Goal: Information Seeking & Learning: Find specific fact

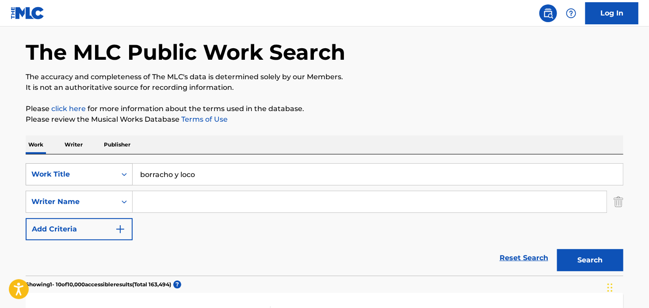
drag, startPoint x: 197, startPoint y: 171, endPoint x: 114, endPoint y: 184, distance: 83.7
click at [114, 184] on div "SearchWithCriteriaca31e272-51f4-4f4d-a5a9-b6453b1c57af Work Title borracho y lo…" at bounding box center [325, 174] width 598 height 22
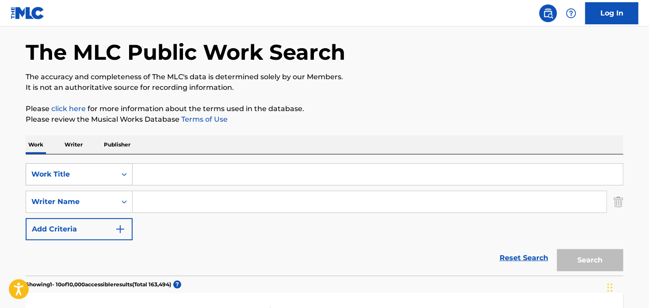
click at [100, 179] on div "Work Title" at bounding box center [79, 174] width 107 height 22
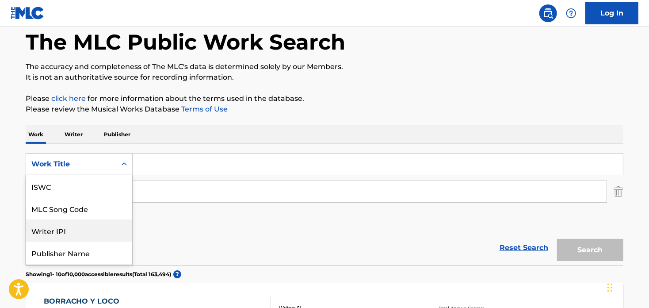
scroll to position [65, 0]
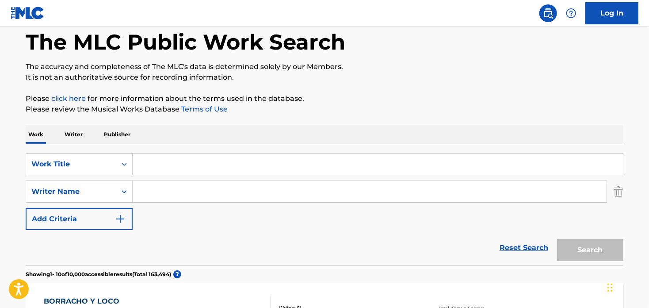
click at [193, 236] on div "Reset Search Search" at bounding box center [325, 247] width 598 height 35
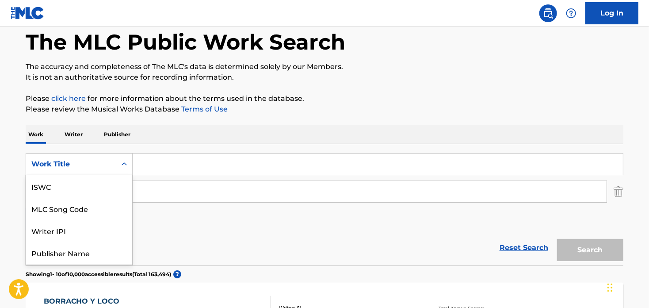
click at [95, 170] on div "Work Title" at bounding box center [71, 164] width 90 height 17
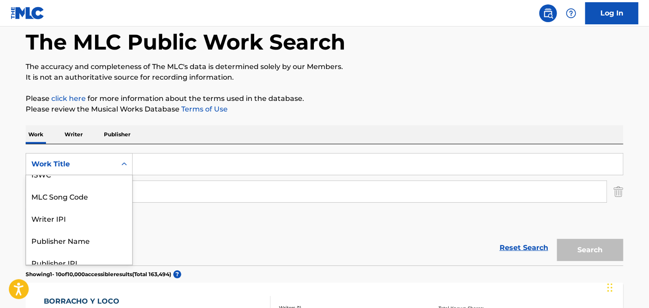
scroll to position [0, 0]
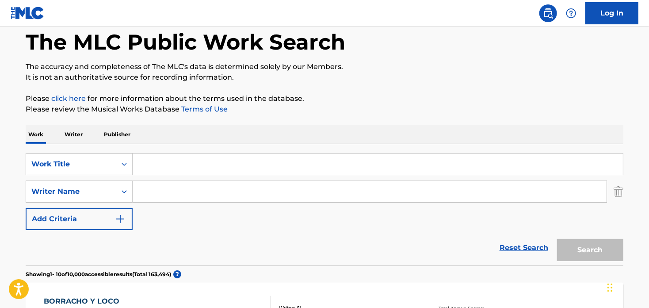
click at [179, 239] on div "Reset Search Search" at bounding box center [325, 247] width 598 height 35
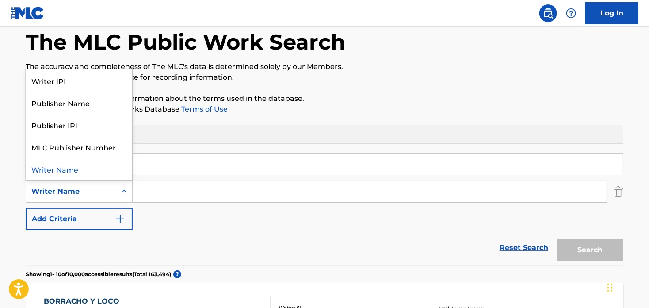
drag, startPoint x: 111, startPoint y: 196, endPoint x: 134, endPoint y: 195, distance: 22.6
click at [111, 195] on div "Writer Name" at bounding box center [71, 191] width 80 height 11
click at [619, 188] on img "Search Form" at bounding box center [619, 191] width 10 height 22
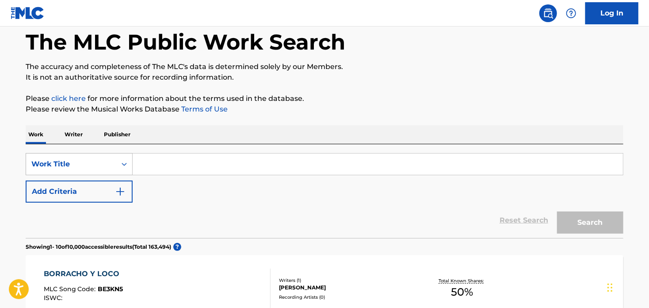
click at [128, 162] on icon "Search Form" at bounding box center [124, 164] width 9 height 9
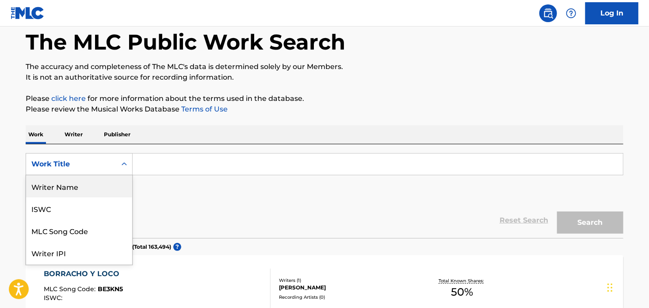
click at [97, 187] on div "Writer Name" at bounding box center [79, 186] width 106 height 22
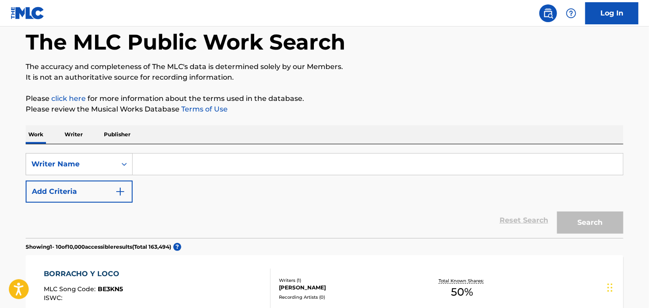
click at [155, 168] on input "Search Form" at bounding box center [378, 163] width 490 height 21
paste input "[PERSON_NAME]"
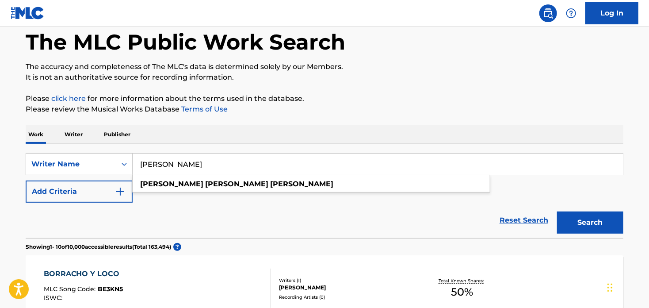
type input "[PERSON_NAME]"
click at [611, 218] on button "Search" at bounding box center [590, 222] width 66 height 22
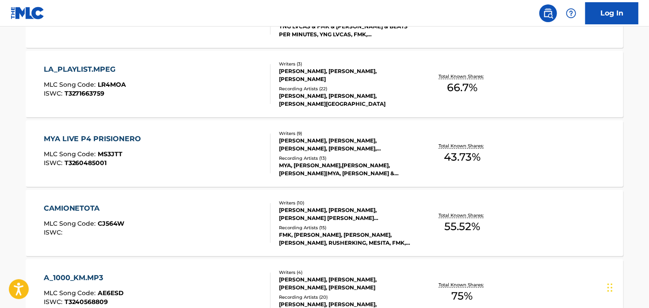
scroll to position [309, 0]
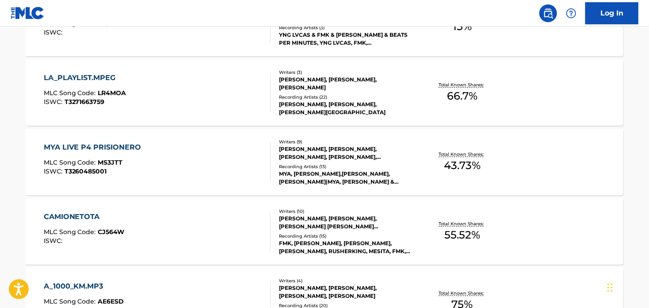
click at [71, 75] on div "LA_PLAYLIST.MPEG" at bounding box center [85, 77] width 83 height 11
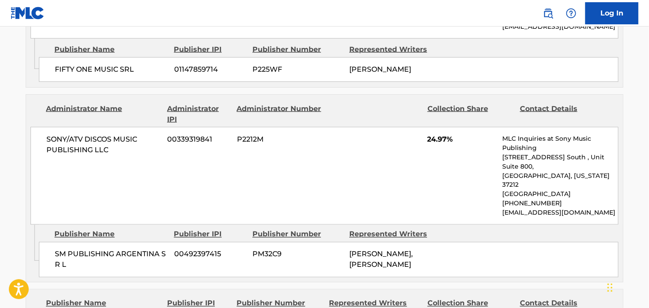
scroll to position [619, 0]
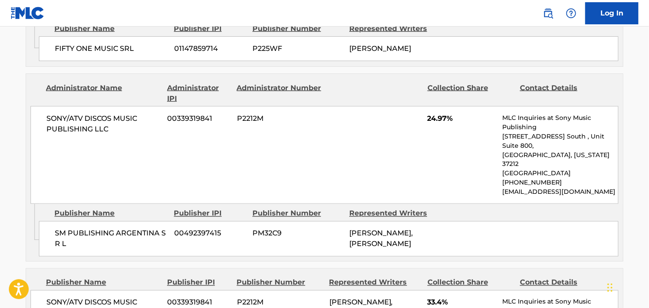
drag, startPoint x: 423, startPoint y: 210, endPoint x: 332, endPoint y: 198, distance: 92.7
click at [332, 221] on div "SM PUBLISHING [GEOGRAPHIC_DATA] S R L 00492397415 PM32C9 [PERSON_NAME], [PERSON…" at bounding box center [329, 238] width 580 height 35
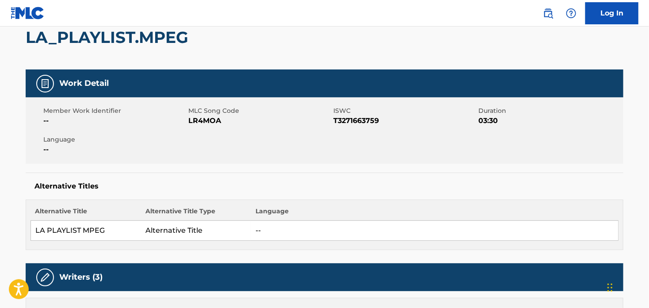
scroll to position [0, 0]
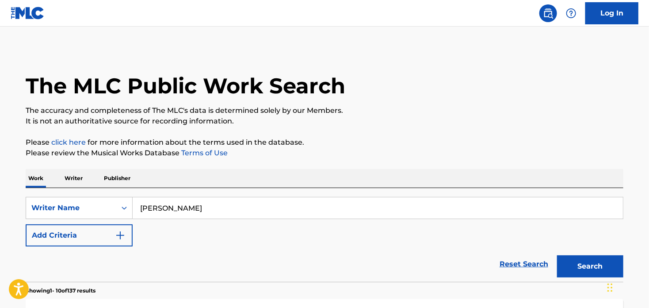
click at [149, 206] on input "[PERSON_NAME]" at bounding box center [378, 207] width 490 height 21
click at [227, 209] on input "[PERSON_NAME]" at bounding box center [378, 207] width 490 height 21
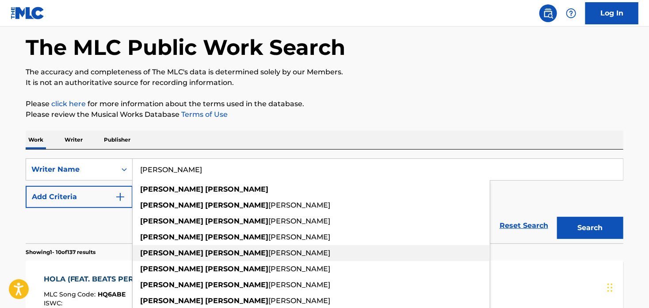
scroll to position [44, 0]
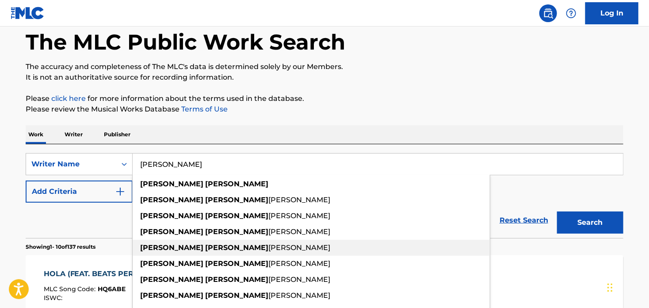
click at [244, 242] on div "[PERSON_NAME]" at bounding box center [311, 248] width 357 height 16
type input "[PERSON_NAME]"
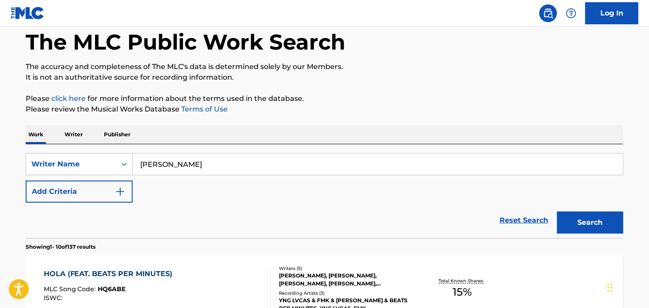
click at [595, 218] on button "Search" at bounding box center [590, 222] width 66 height 22
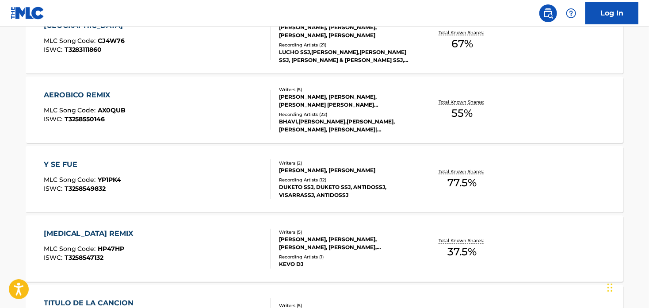
scroll to position [575, 0]
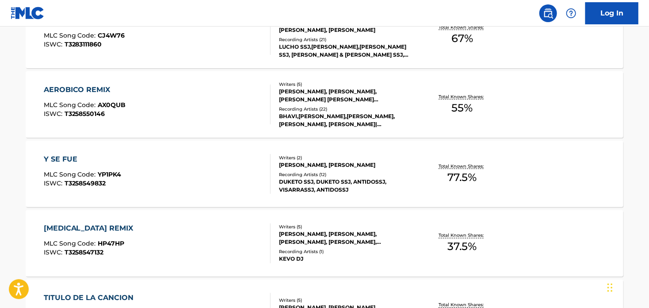
click at [57, 157] on div "Y SE FUE" at bounding box center [83, 159] width 78 height 11
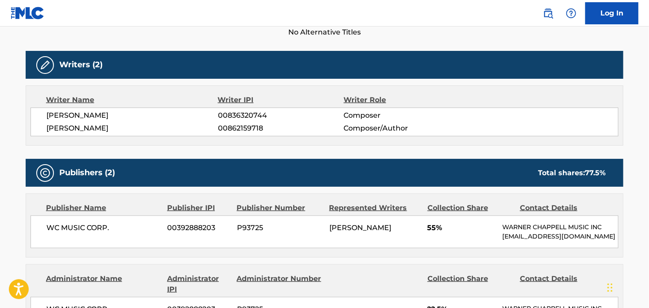
scroll to position [265, 0]
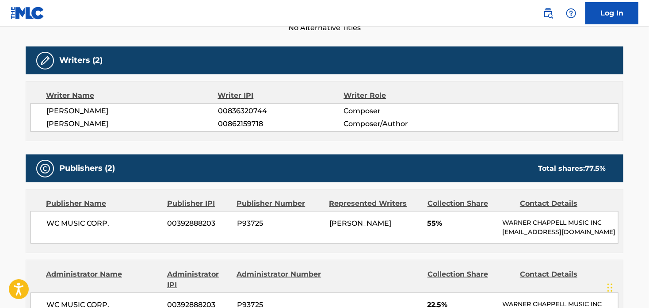
click at [95, 220] on span "WC MUSIC CORP." at bounding box center [103, 223] width 114 height 11
drag, startPoint x: 418, startPoint y: 241, endPoint x: 307, endPoint y: 232, distance: 110.9
click at [311, 225] on div "WC MUSIC CORP. 00392888203 P93725 [PERSON_NAME] 55% [PERSON_NAME] MUSIC INC [EM…" at bounding box center [325, 227] width 588 height 33
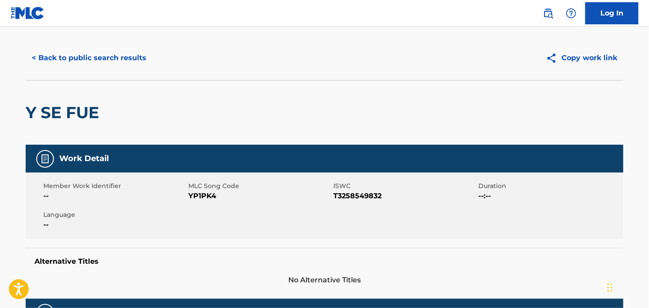
scroll to position [0, 0]
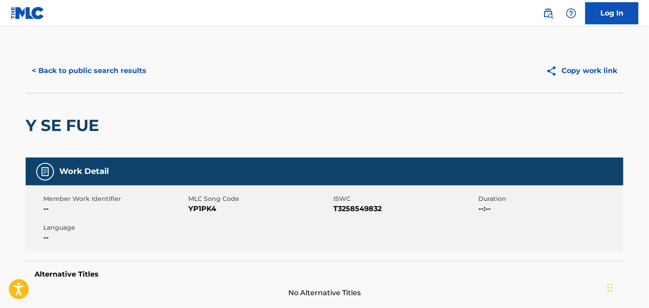
click at [105, 69] on button "< Back to public search results" at bounding box center [89, 71] width 127 height 22
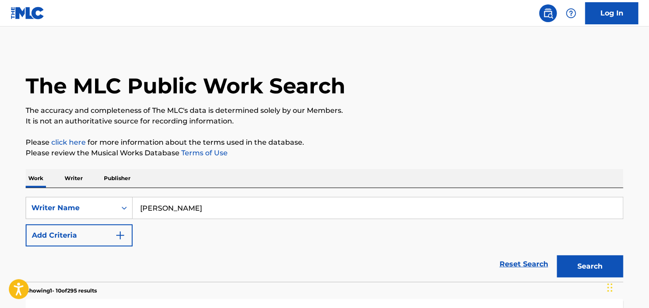
drag, startPoint x: 246, startPoint y: 209, endPoint x: 166, endPoint y: 217, distance: 80.0
click at [136, 209] on input "[PERSON_NAME]" at bounding box center [378, 207] width 490 height 21
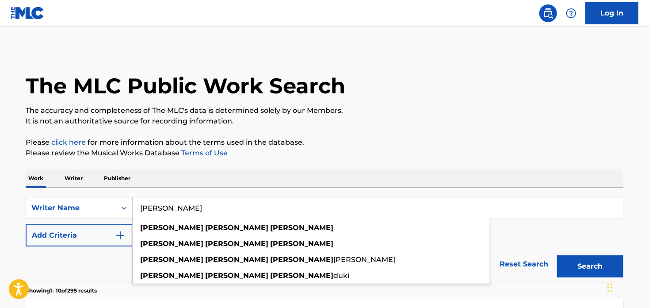
paste input "[PERSON_NAME]"
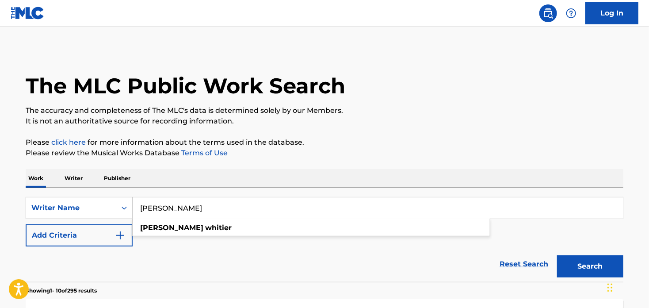
type input "[PERSON_NAME]"
click at [583, 267] on button "Search" at bounding box center [590, 266] width 66 height 22
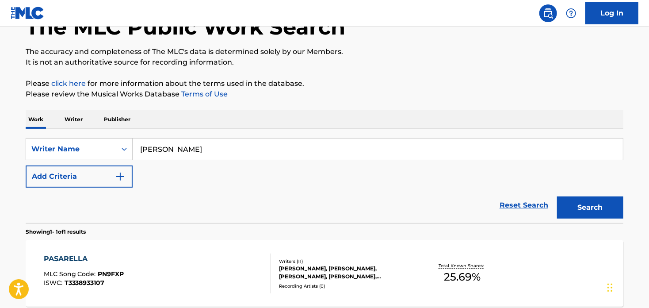
scroll to position [145, 0]
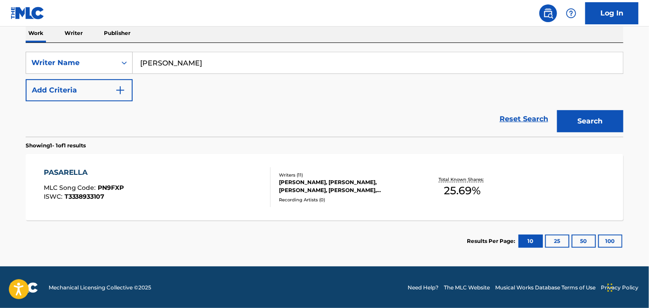
click at [83, 172] on div "PASARELLA" at bounding box center [84, 172] width 80 height 11
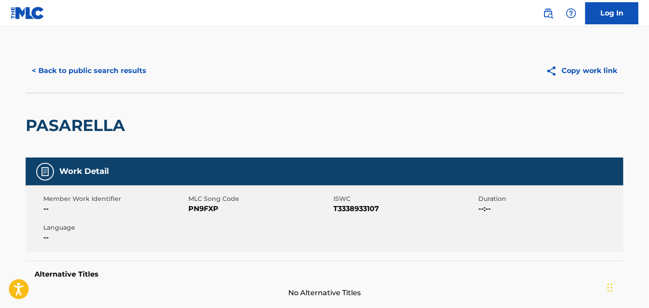
click at [76, 72] on button "< Back to public search results" at bounding box center [89, 71] width 127 height 22
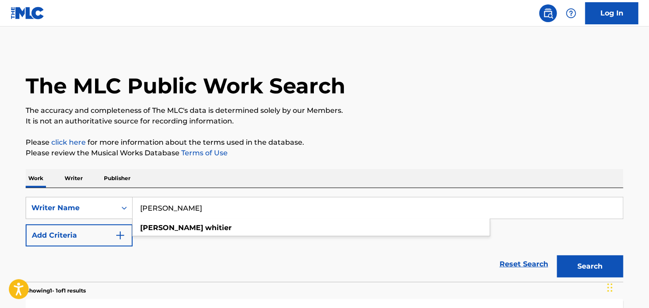
drag, startPoint x: 222, startPoint y: 205, endPoint x: 132, endPoint y: 207, distance: 90.2
click at [133, 207] on input "[PERSON_NAME]" at bounding box center [378, 207] width 490 height 21
paste input "[PERSON_NAME]"
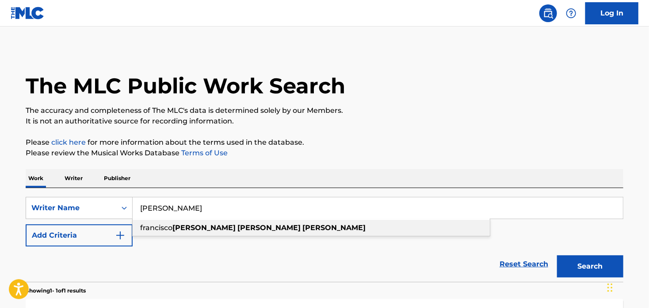
click at [237, 225] on strong "[PERSON_NAME]" at bounding box center [268, 227] width 63 height 8
type input "[PERSON_NAME]"
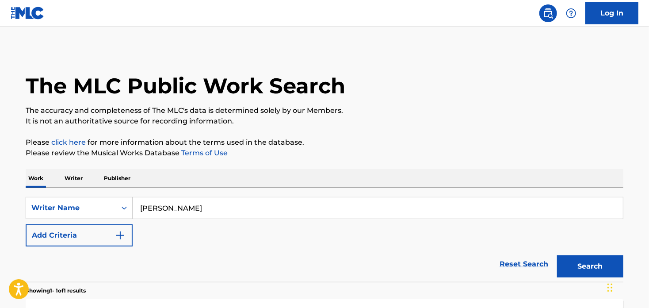
click at [593, 269] on button "Search" at bounding box center [590, 266] width 66 height 22
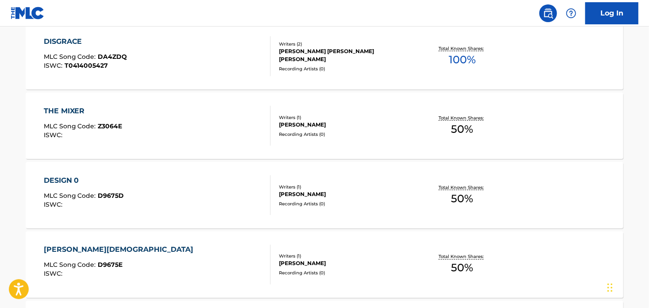
scroll to position [549, 0]
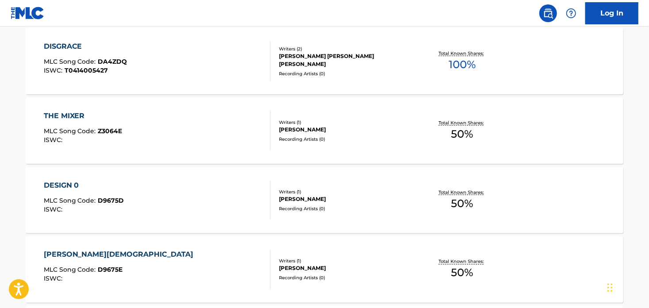
click at [67, 46] on div "DISGRACE" at bounding box center [86, 46] width 84 height 11
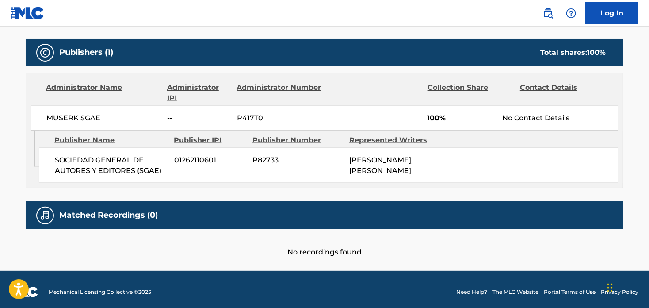
scroll to position [395, 0]
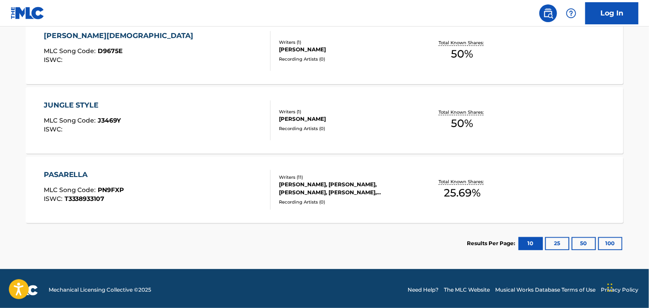
scroll to position [770, 0]
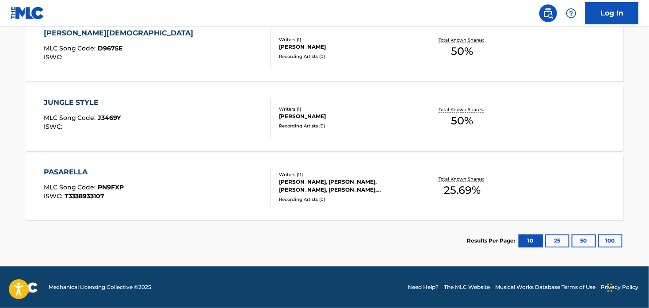
click at [72, 100] on div "JUNGLE STYLE" at bounding box center [82, 103] width 77 height 11
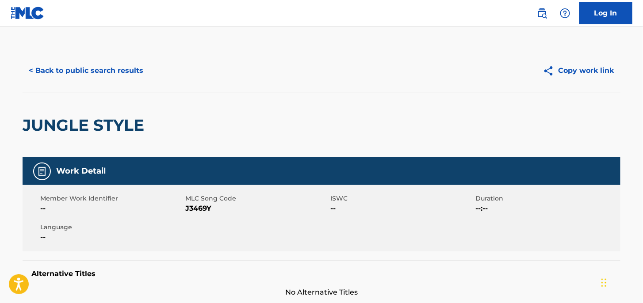
click at [51, 69] on button "< Back to public search results" at bounding box center [86, 71] width 127 height 22
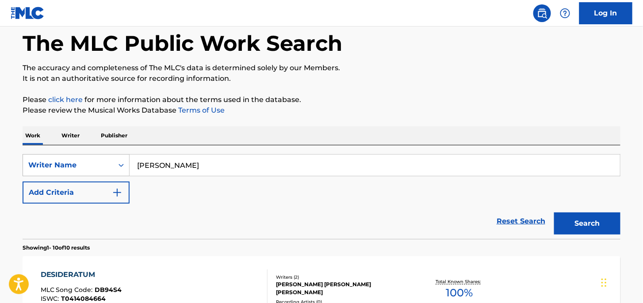
click at [105, 176] on div "Writer Name" at bounding box center [76, 165] width 107 height 22
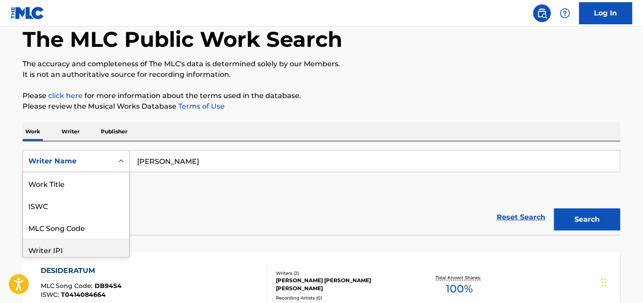
scroll to position [44, 0]
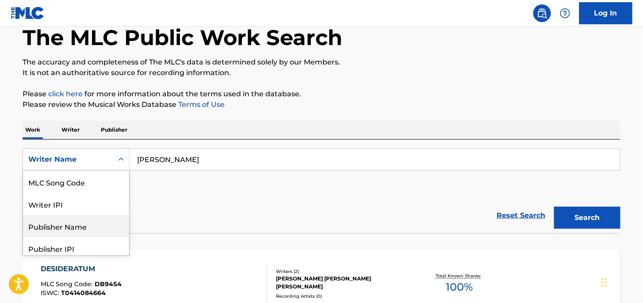
click at [76, 228] on div "Publisher Name" at bounding box center [76, 226] width 106 height 22
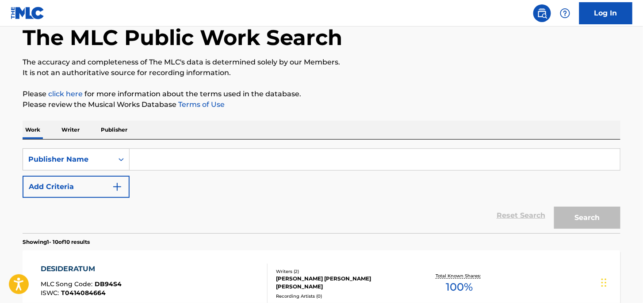
click at [135, 156] on input "Search Form" at bounding box center [375, 159] width 490 height 21
paste input "GVDDRXM"
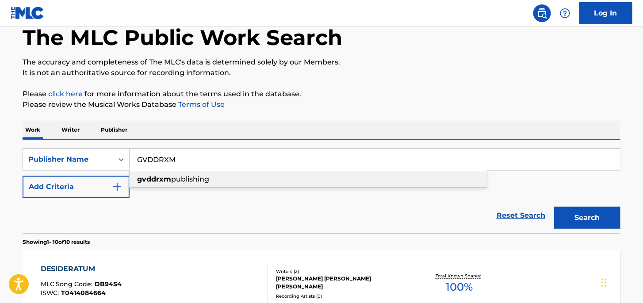
click at [194, 179] on span "publishing" at bounding box center [190, 179] width 38 height 8
type input "gvddrxm publishing"
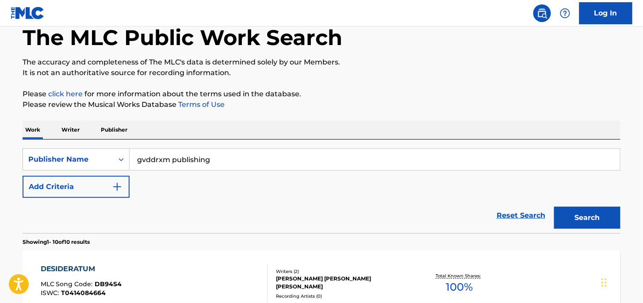
click at [611, 219] on button "Search" at bounding box center [587, 218] width 66 height 22
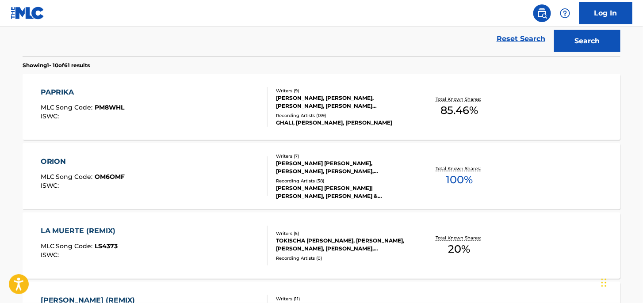
scroll to position [225, 0]
click at [55, 159] on div "ORION" at bounding box center [83, 161] width 84 height 11
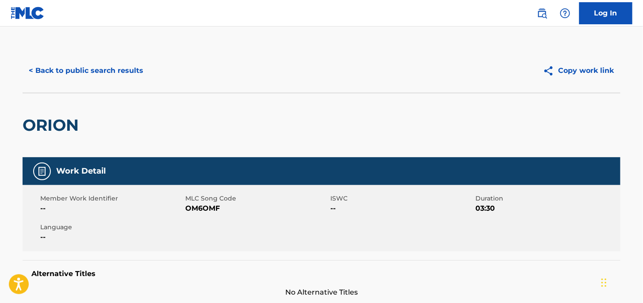
click at [285, 211] on span "OM6OMF" at bounding box center [256, 208] width 143 height 11
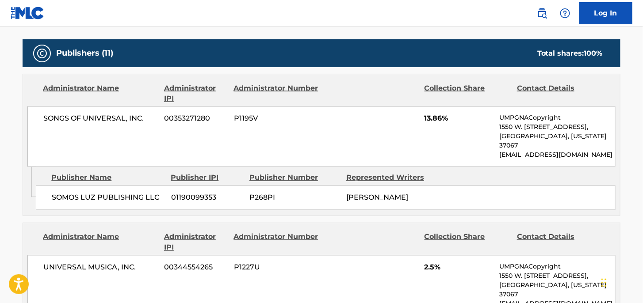
scroll to position [309, 0]
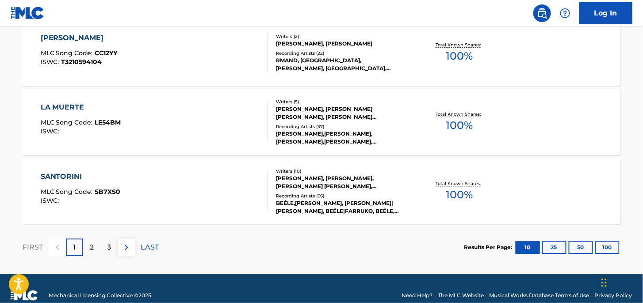
scroll to position [778, 0]
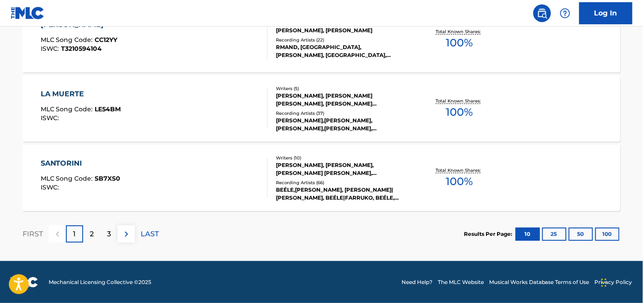
click at [88, 231] on div "2" at bounding box center [91, 233] width 17 height 17
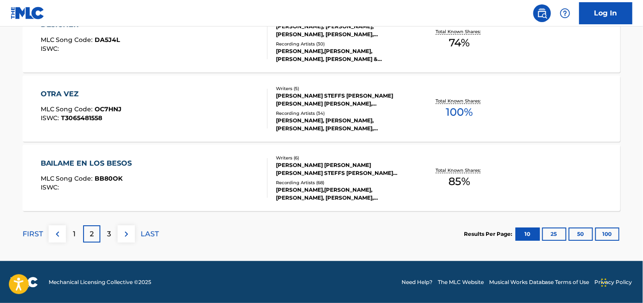
click at [114, 229] on div "3" at bounding box center [108, 233] width 17 height 17
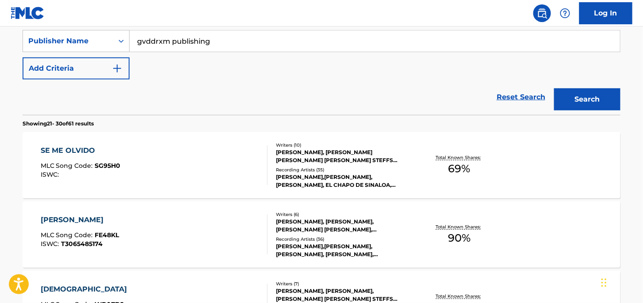
scroll to position [0, 0]
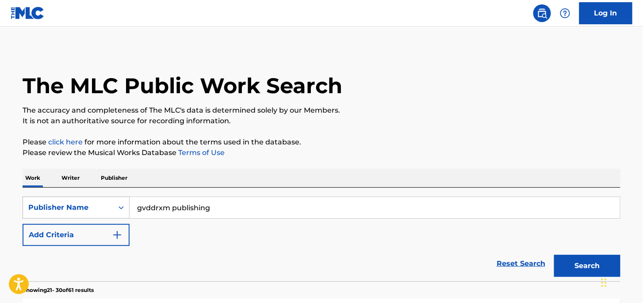
drag, startPoint x: 241, startPoint y: 213, endPoint x: 107, endPoint y: 197, distance: 135.4
click at [184, 206] on input "gvddrxm publishing" at bounding box center [375, 207] width 490 height 21
drag, startPoint x: 107, startPoint y: 197, endPoint x: 94, endPoint y: 195, distance: 12.9
click at [94, 195] on div "SearchWithCriteria5d53571c-8f92-41c4-9a4d-873090ee1733 Publisher Name gvddrxm p…" at bounding box center [322, 235] width 598 height 94
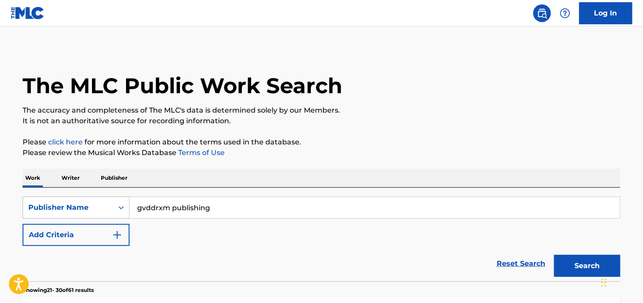
click at [103, 201] on div "Publisher Name" at bounding box center [76, 208] width 107 height 22
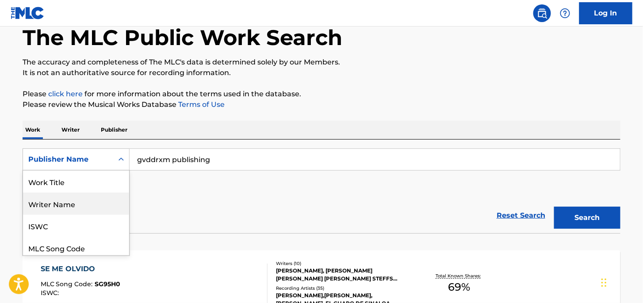
click at [91, 203] on div "Writer Name" at bounding box center [76, 204] width 106 height 22
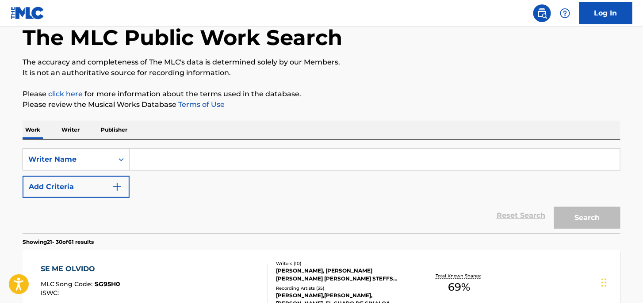
click at [237, 157] on input "Search Form" at bounding box center [375, 159] width 490 height 21
paste input "[PERSON_NAME]"
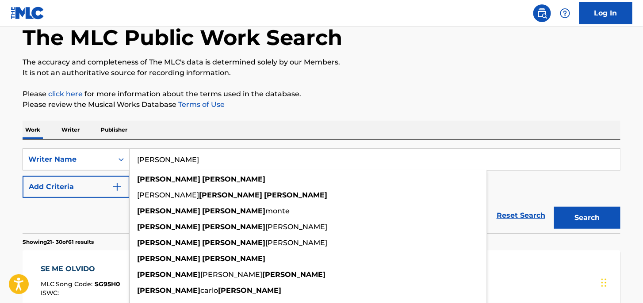
type input "[PERSON_NAME]"
click at [606, 221] on button "Search" at bounding box center [587, 218] width 66 height 22
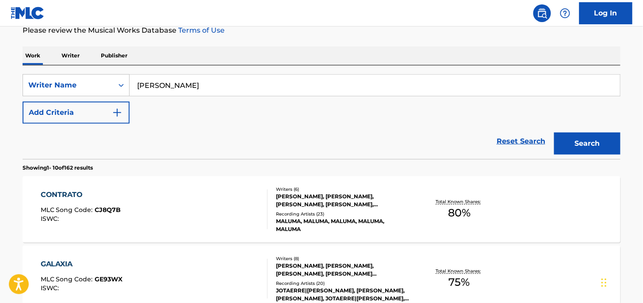
scroll to position [137, 0]
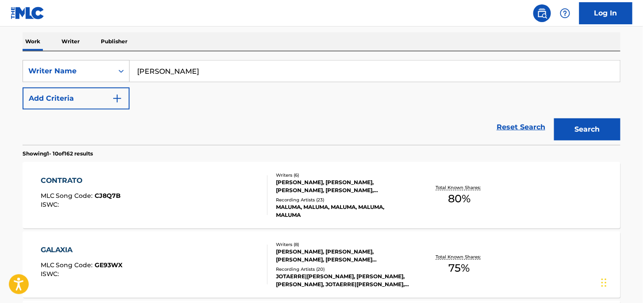
click at [63, 182] on div "CONTRATO" at bounding box center [81, 180] width 80 height 11
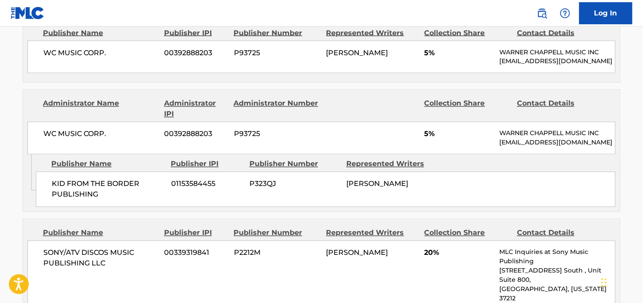
scroll to position [265, 0]
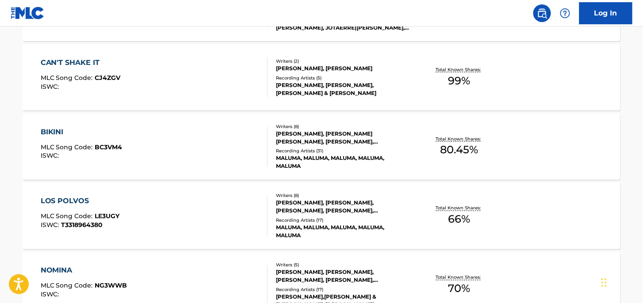
scroll to position [358, 0]
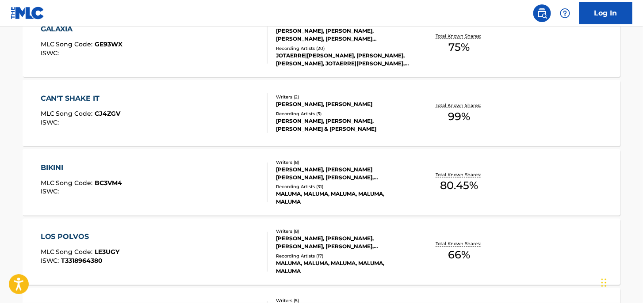
click at [56, 96] on div "CAN'T SHAKE IT" at bounding box center [81, 98] width 80 height 11
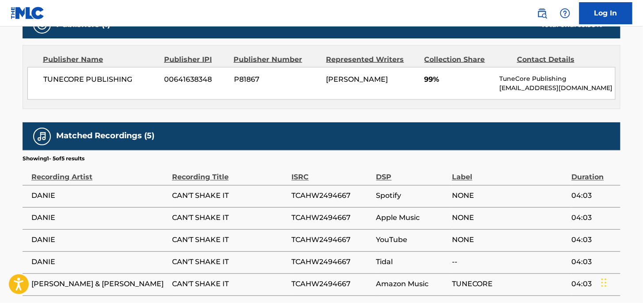
scroll to position [309, 0]
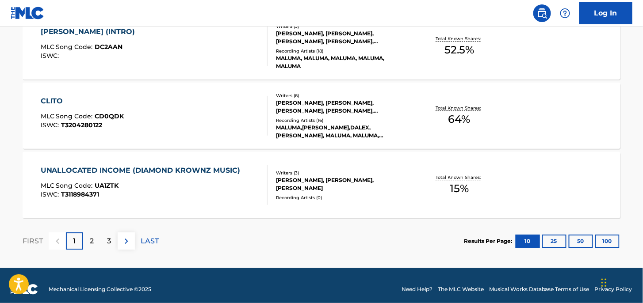
scroll to position [778, 0]
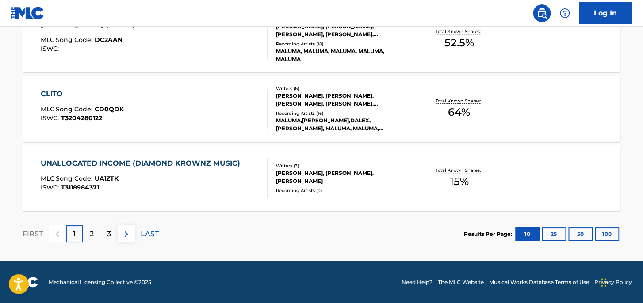
click at [96, 234] on div "2" at bounding box center [91, 233] width 17 height 17
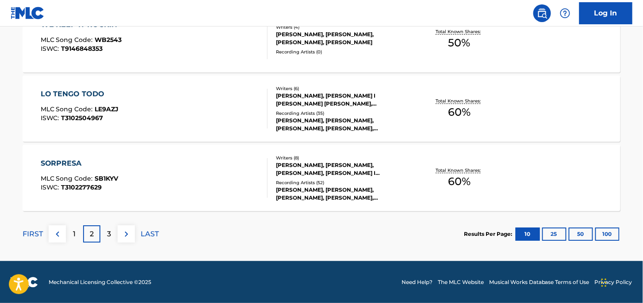
click at [58, 163] on div "SORPRESA" at bounding box center [80, 163] width 78 height 11
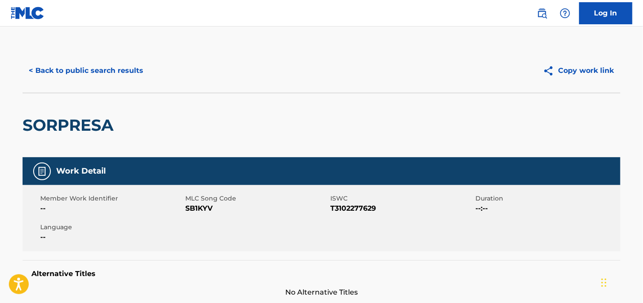
click at [56, 71] on button "< Back to public search results" at bounding box center [86, 71] width 127 height 22
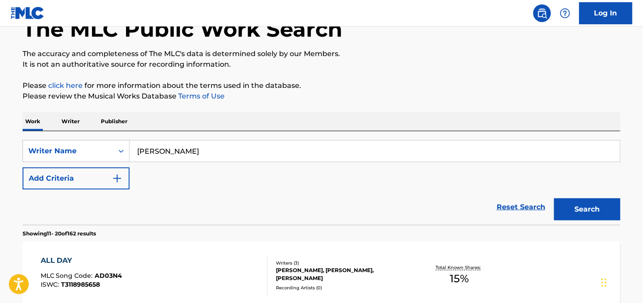
scroll to position [27, 0]
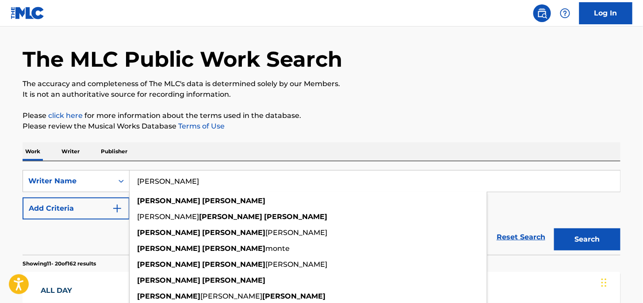
drag, startPoint x: 217, startPoint y: 185, endPoint x: 139, endPoint y: 179, distance: 78.1
click at [139, 179] on input "[PERSON_NAME]" at bounding box center [375, 181] width 490 height 21
click at [164, 179] on input "[PERSON_NAME]" at bounding box center [375, 181] width 490 height 21
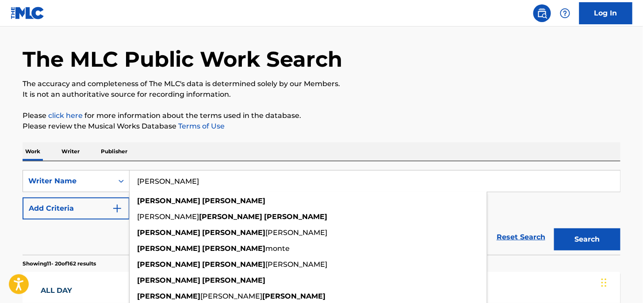
paste input "[PERSON_NAME]"
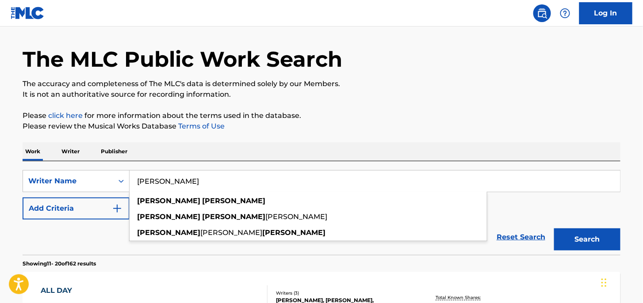
type input "[PERSON_NAME]"
click at [562, 238] on button "Search" at bounding box center [587, 240] width 66 height 22
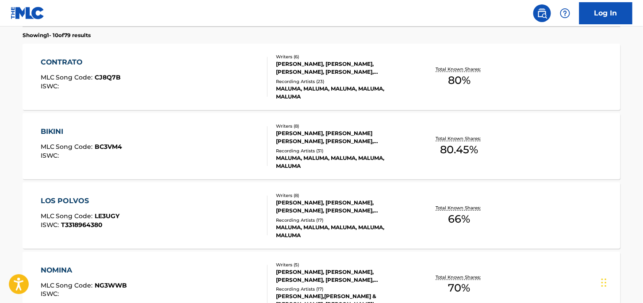
scroll to position [248, 0]
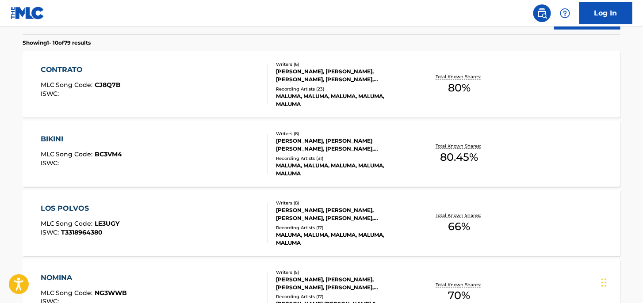
click at [56, 70] on div "CONTRATO" at bounding box center [81, 70] width 80 height 11
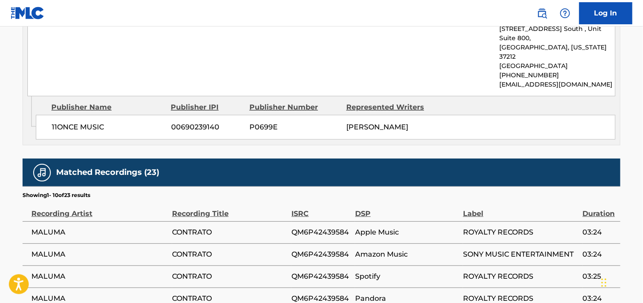
scroll to position [796, 0]
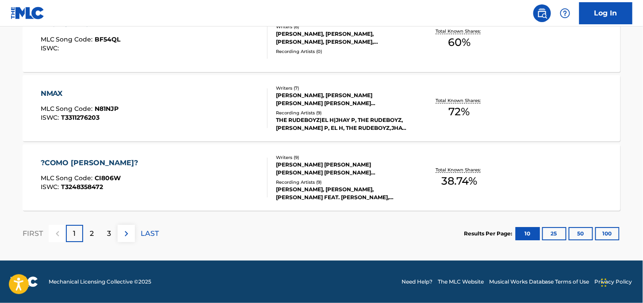
scroll to position [271, 0]
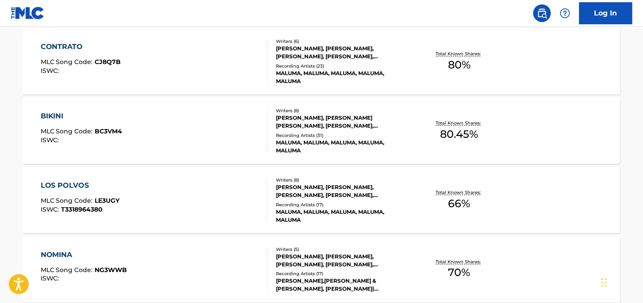
click at [49, 118] on div "BIKINI" at bounding box center [82, 116] width 82 height 11
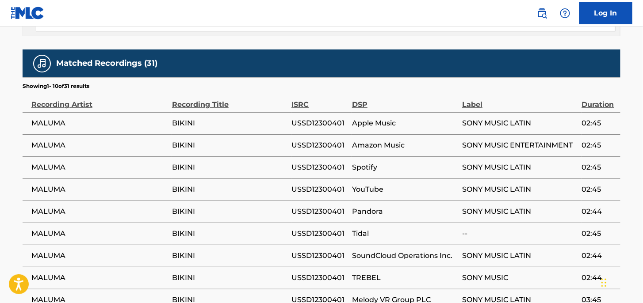
scroll to position [1194, 0]
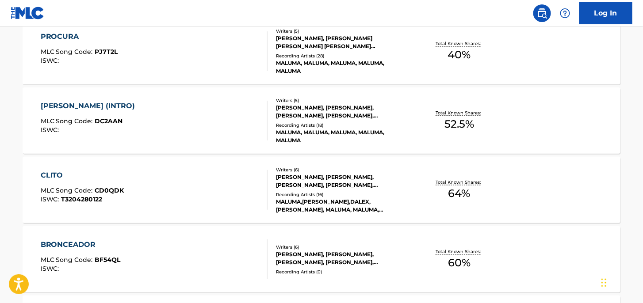
scroll to position [559, 0]
click at [80, 105] on div "[PERSON_NAME] (INTRO)" at bounding box center [90, 105] width 99 height 11
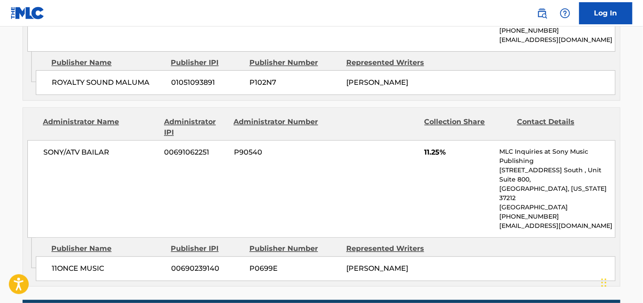
scroll to position [530, 0]
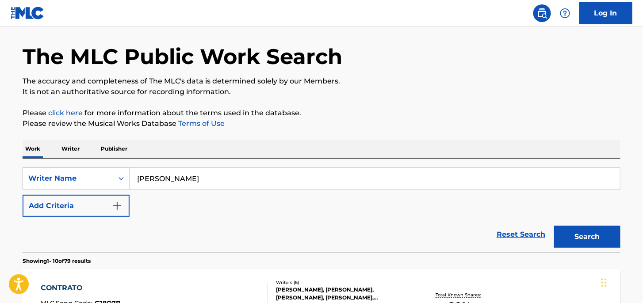
scroll to position [44, 0]
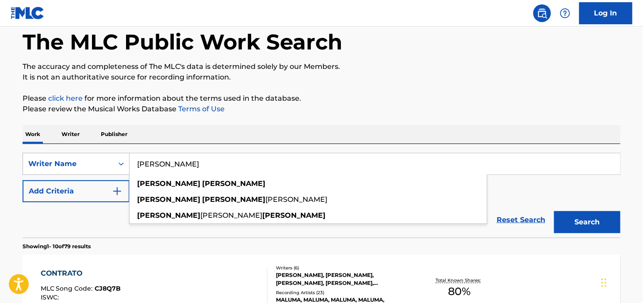
drag, startPoint x: 197, startPoint y: 164, endPoint x: 120, endPoint y: 157, distance: 77.6
click at [120, 157] on div "SearchWithCriteriab26e1725-3d52-4d46-b658-2dc801b9f058 Writer Name [PERSON_NAME…" at bounding box center [322, 164] width 598 height 22
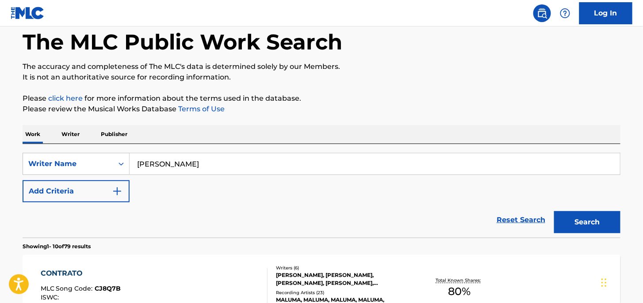
click at [351, 95] on p "Please click here for more information about the terms used in the database." at bounding box center [322, 98] width 598 height 11
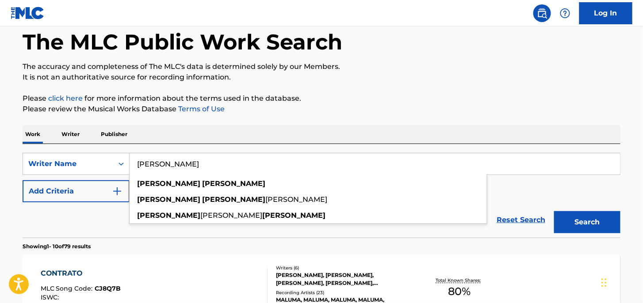
drag, startPoint x: 221, startPoint y: 168, endPoint x: 131, endPoint y: 162, distance: 89.9
click at [131, 162] on input "[PERSON_NAME]" at bounding box center [375, 163] width 490 height 21
paste input "[PERSON_NAME]"
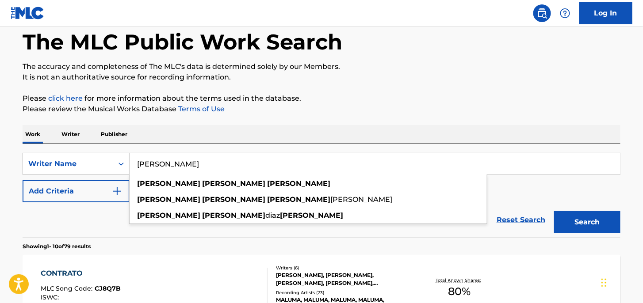
type input "[PERSON_NAME]"
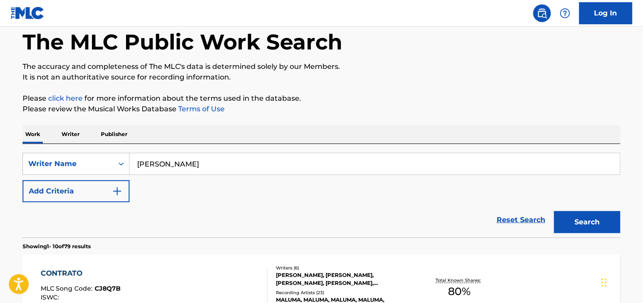
click at [581, 223] on button "Search" at bounding box center [587, 222] width 66 height 22
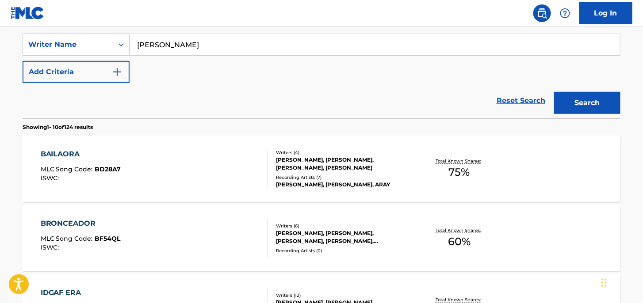
scroll to position [177, 0]
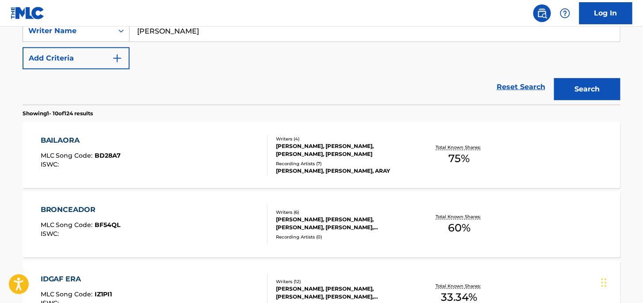
click at [76, 211] on div "BRONCEADOR" at bounding box center [81, 210] width 80 height 11
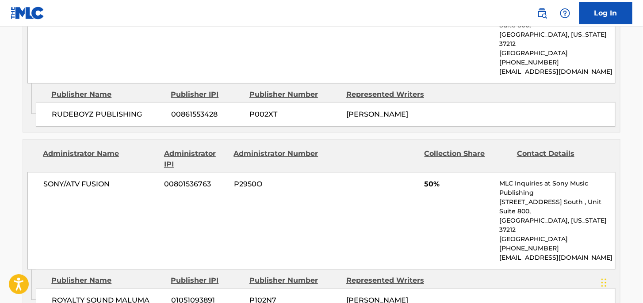
scroll to position [396, 0]
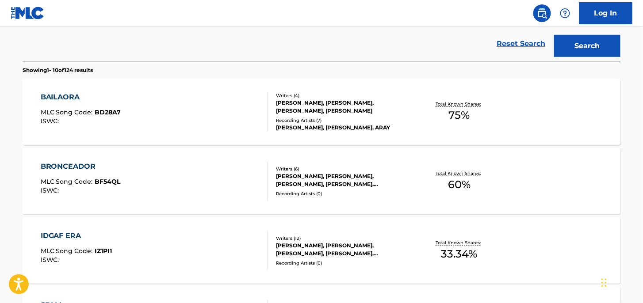
scroll to position [354, 0]
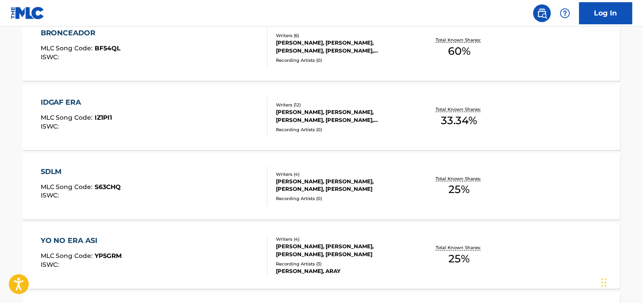
click at [62, 101] on div "IDGAF ERA" at bounding box center [77, 102] width 72 height 11
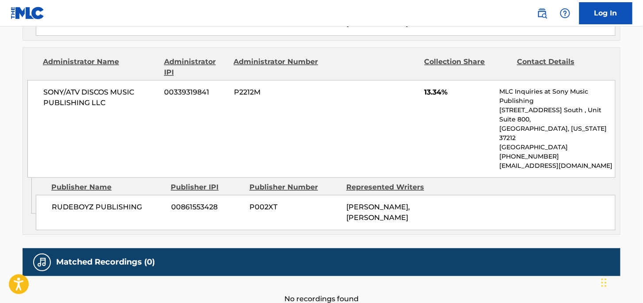
scroll to position [752, 0]
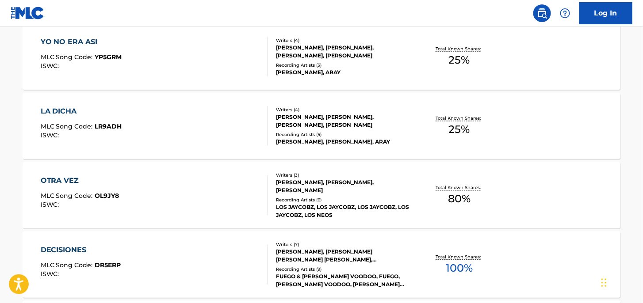
scroll to position [598, 0]
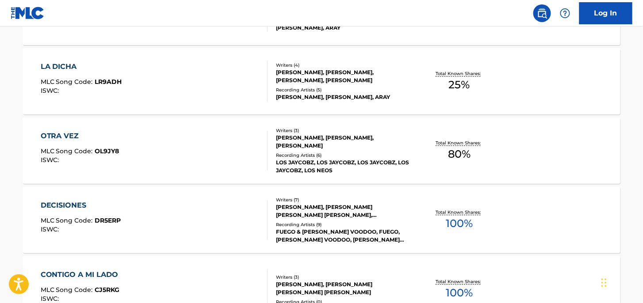
click at [78, 205] on div "DECISIONES" at bounding box center [81, 205] width 80 height 11
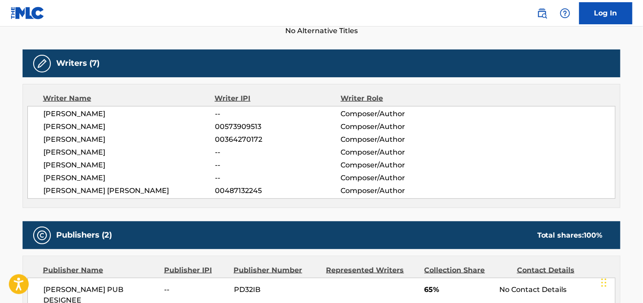
scroll to position [221, 0]
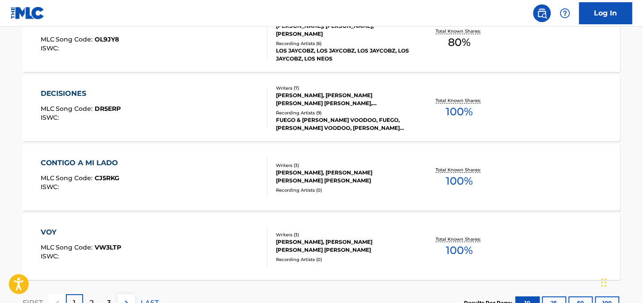
scroll to position [778, 0]
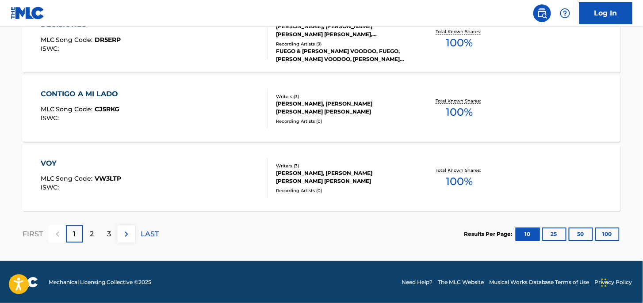
click at [363, 182] on div "[PERSON_NAME], [PERSON_NAME] [PERSON_NAME] [PERSON_NAME]" at bounding box center [343, 177] width 134 height 16
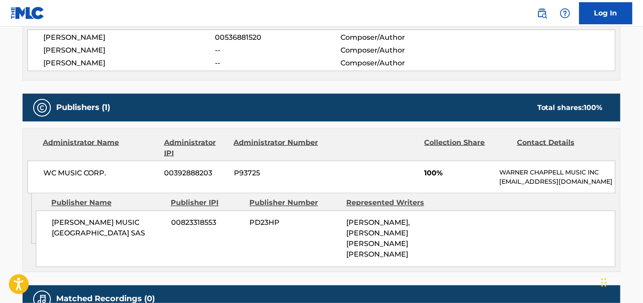
scroll to position [354, 0]
